Goal: Navigation & Orientation: Find specific page/section

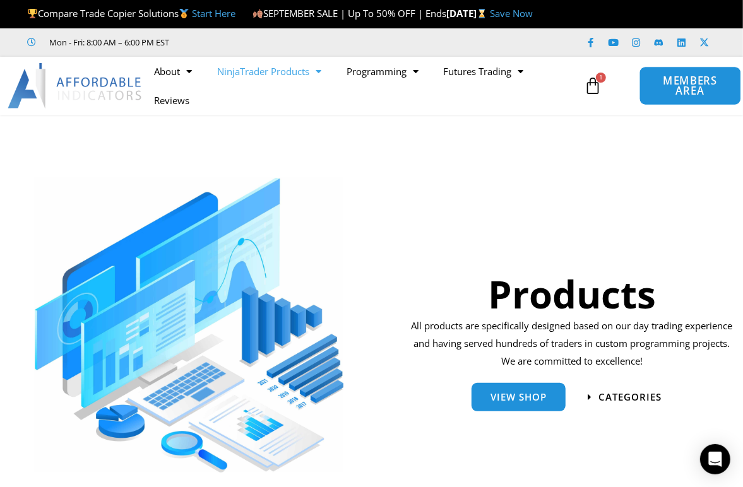
click at [707, 97] on span "MEMBERS AREA" at bounding box center [689, 86] width 73 height 21
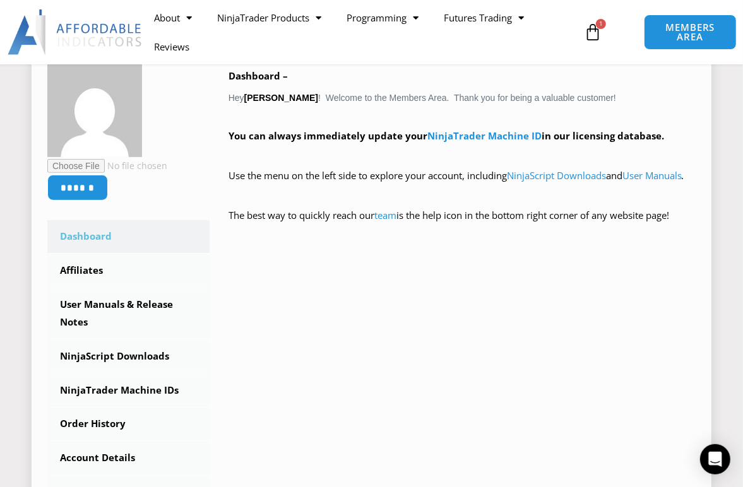
scroll to position [229, 0]
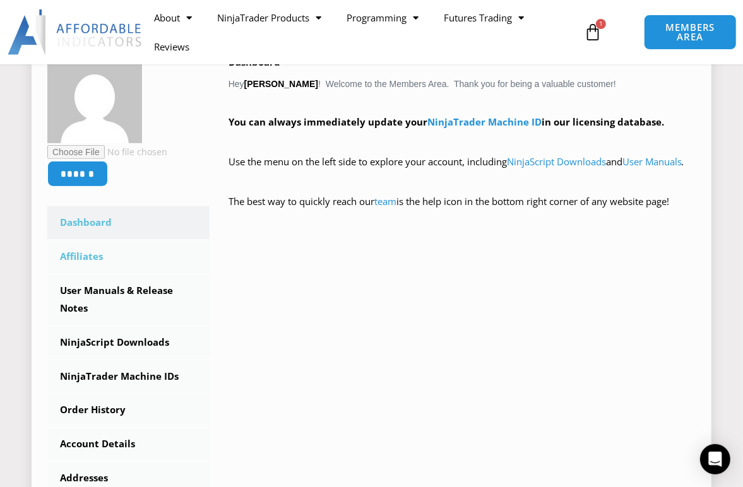
click at [88, 266] on link "Affiliates" at bounding box center [128, 257] width 162 height 33
